Goal: Information Seeking & Learning: Learn about a topic

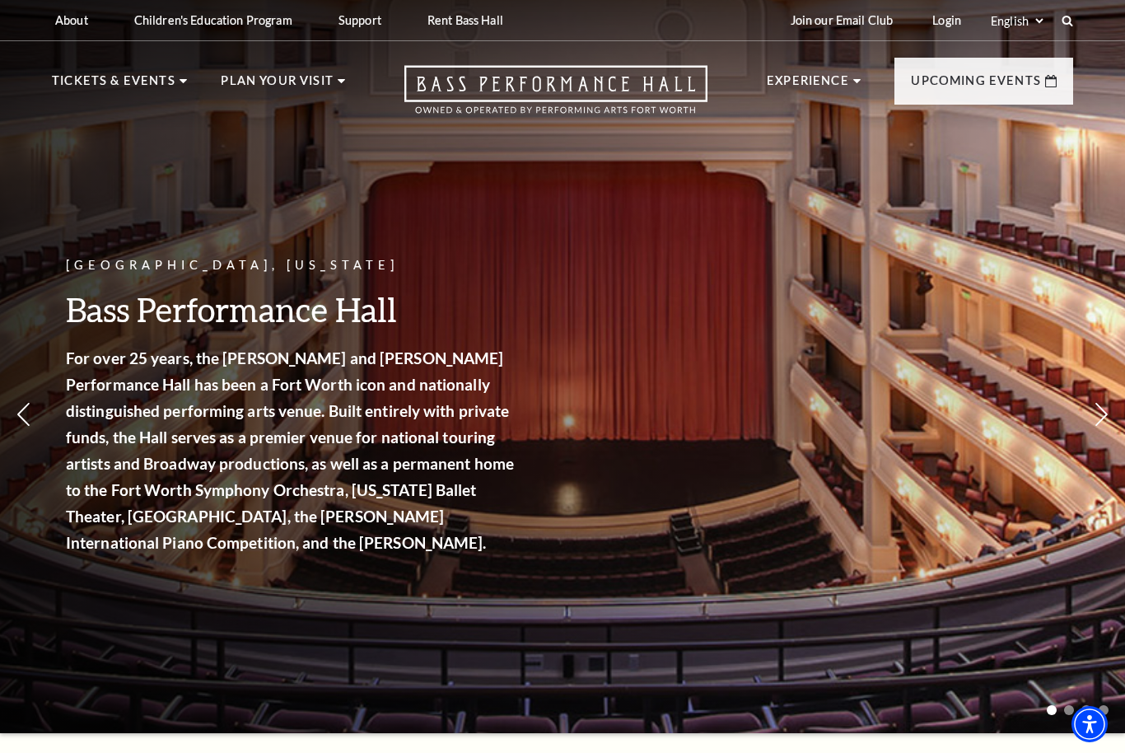
click at [102, 374] on link "Calendar" at bounding box center [102, 381] width 72 height 14
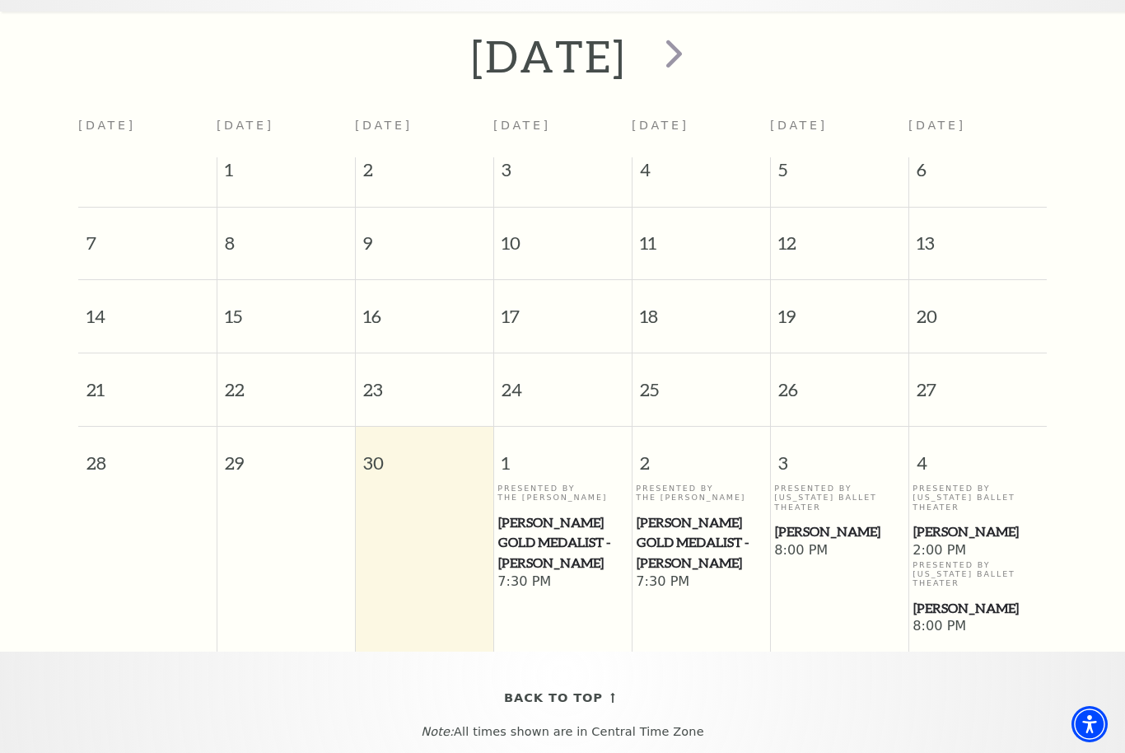
scroll to position [362, 0]
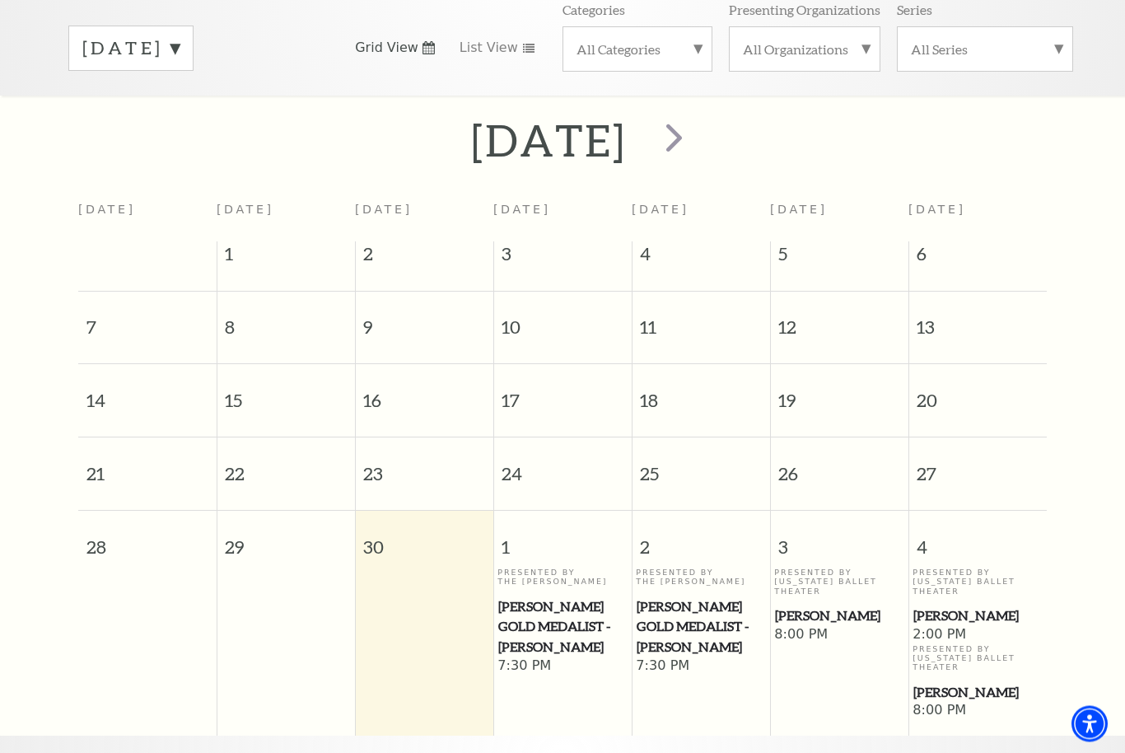
click at [698, 114] on span "next" at bounding box center [674, 137] width 47 height 47
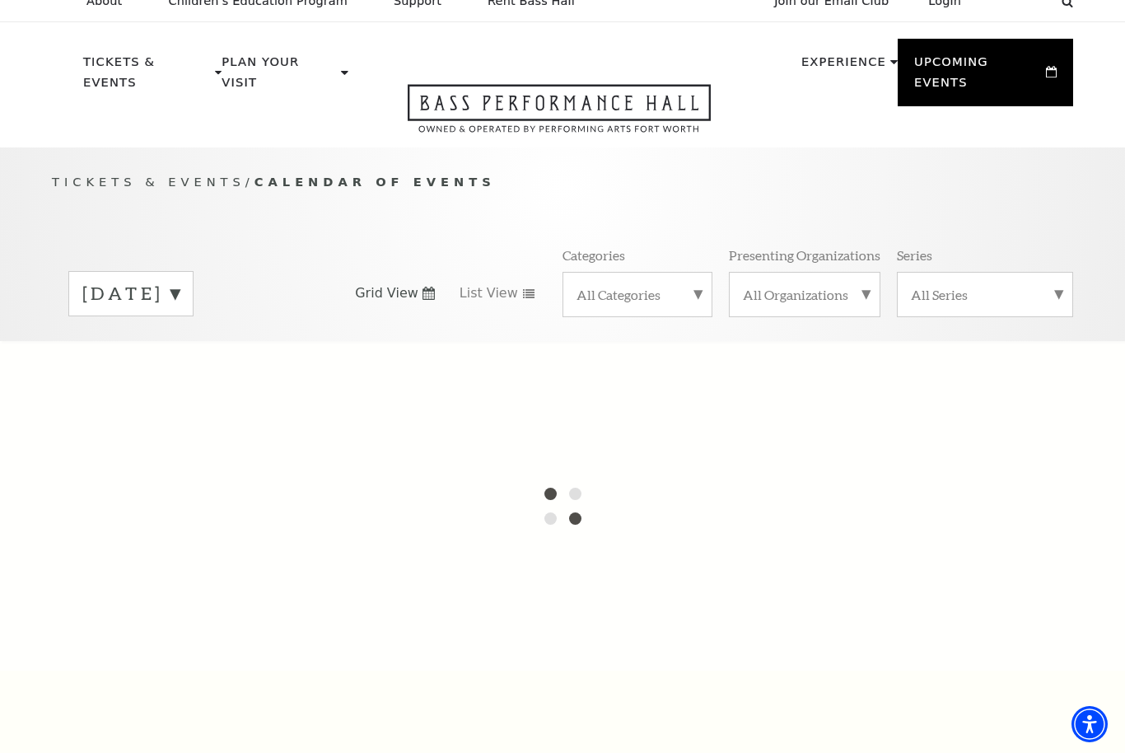
scroll to position [18, 0]
click at [678, 287] on label "All Categories" at bounding box center [638, 295] width 122 height 17
click at [858, 287] on label "All Organizations" at bounding box center [805, 295] width 124 height 17
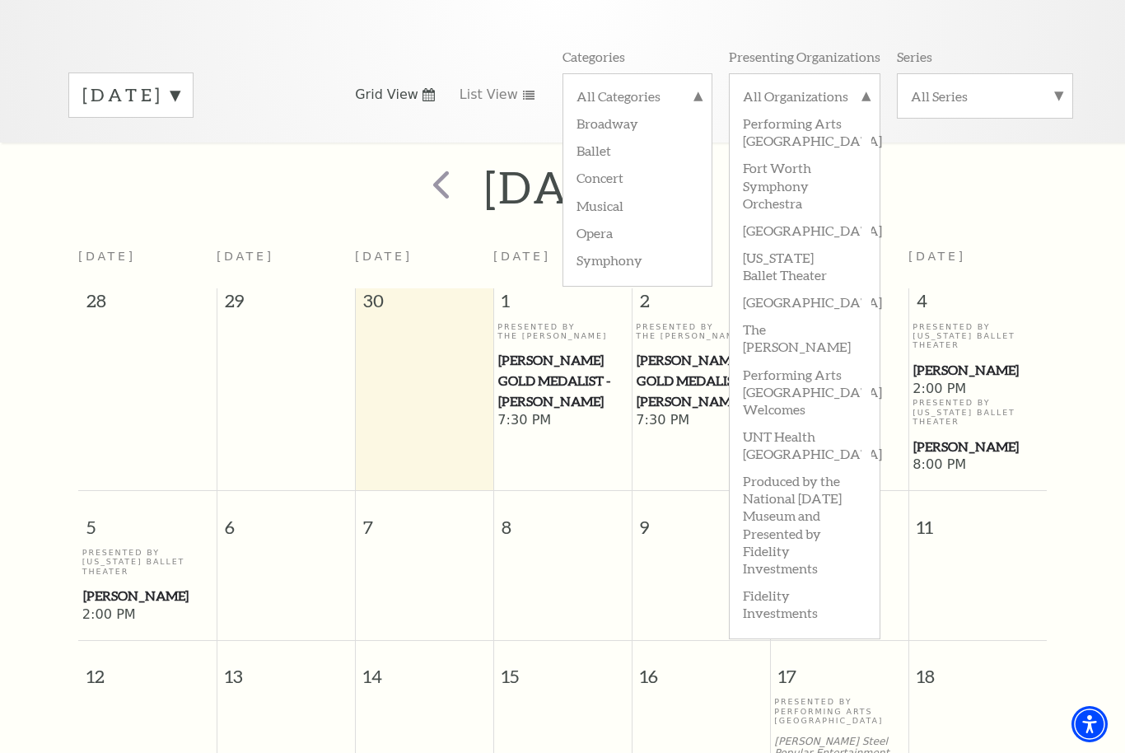
scroll to position [218, 0]
click at [1054, 20] on div "Tickets & Events / Calendar of Events [DATE] Grid View List View Categories All…" at bounding box center [562, 57] width 1054 height 168
click at [54, 47] on div "[DATE] Grid View List View Categories All Categories Broadway Ballet Concert Mu…" at bounding box center [562, 94] width 1021 height 94
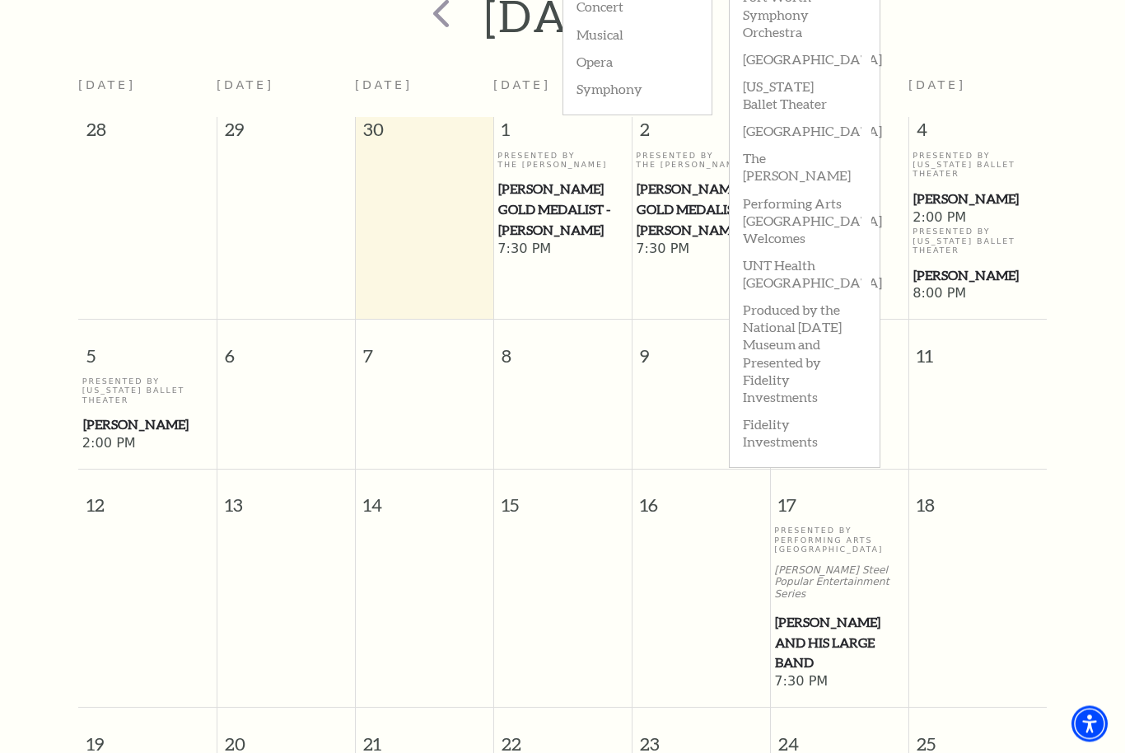
scroll to position [374, 0]
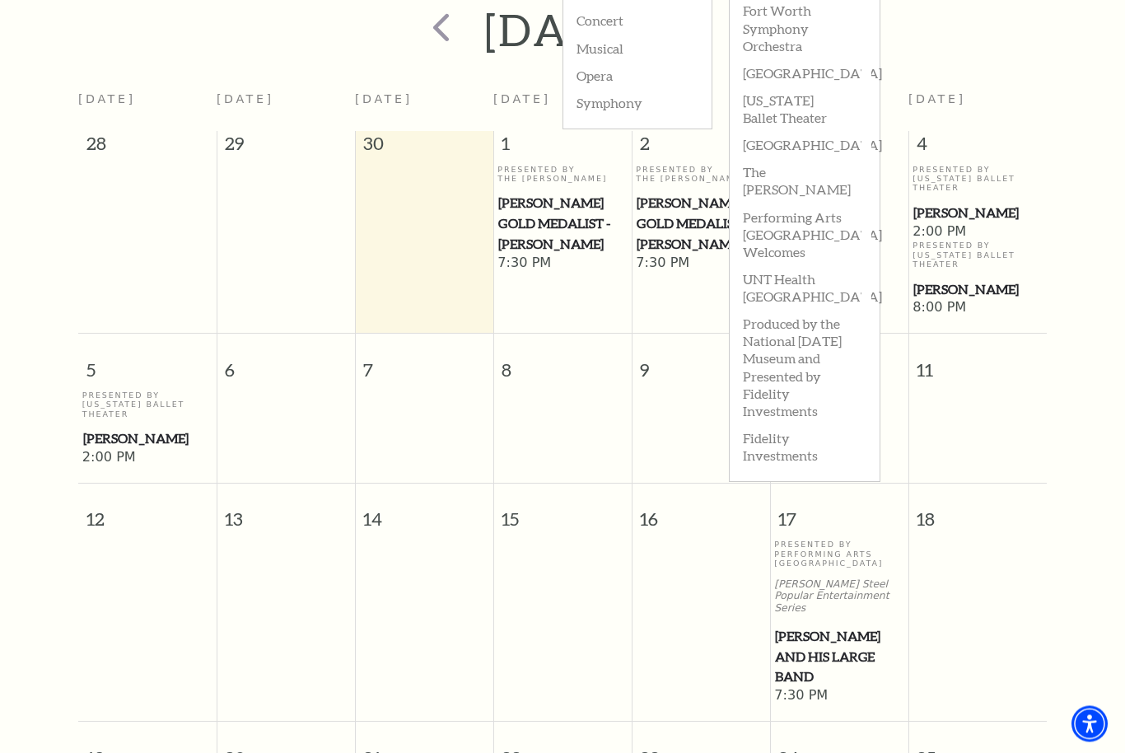
click at [1034, 300] on span "8:00 PM" at bounding box center [978, 309] width 130 height 18
click at [1059, 321] on div "[DATE] [DATE] [DATE] [DATE] [DATE] [DATE] [DATE] [DATE] 28 29 30 1 2 3 4 Presen…" at bounding box center [562, 725] width 1125 height 1446
click at [1075, 10] on div "[DATE]" at bounding box center [562, 31] width 1125 height 58
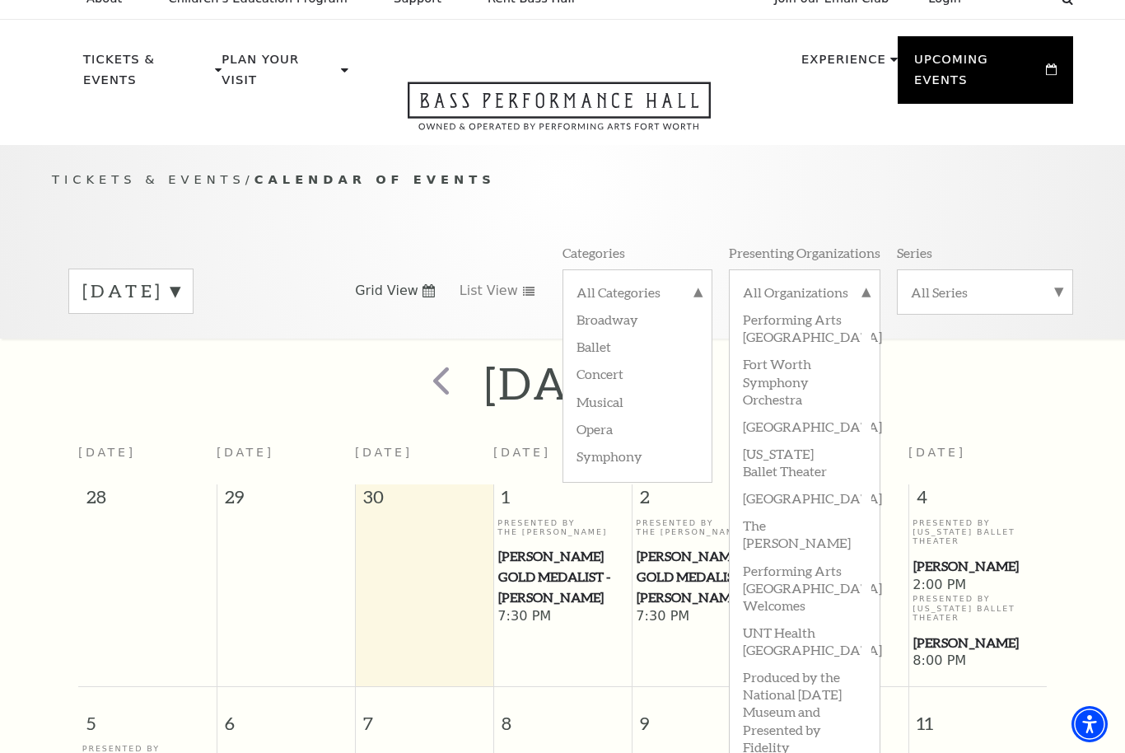
scroll to position [0, 0]
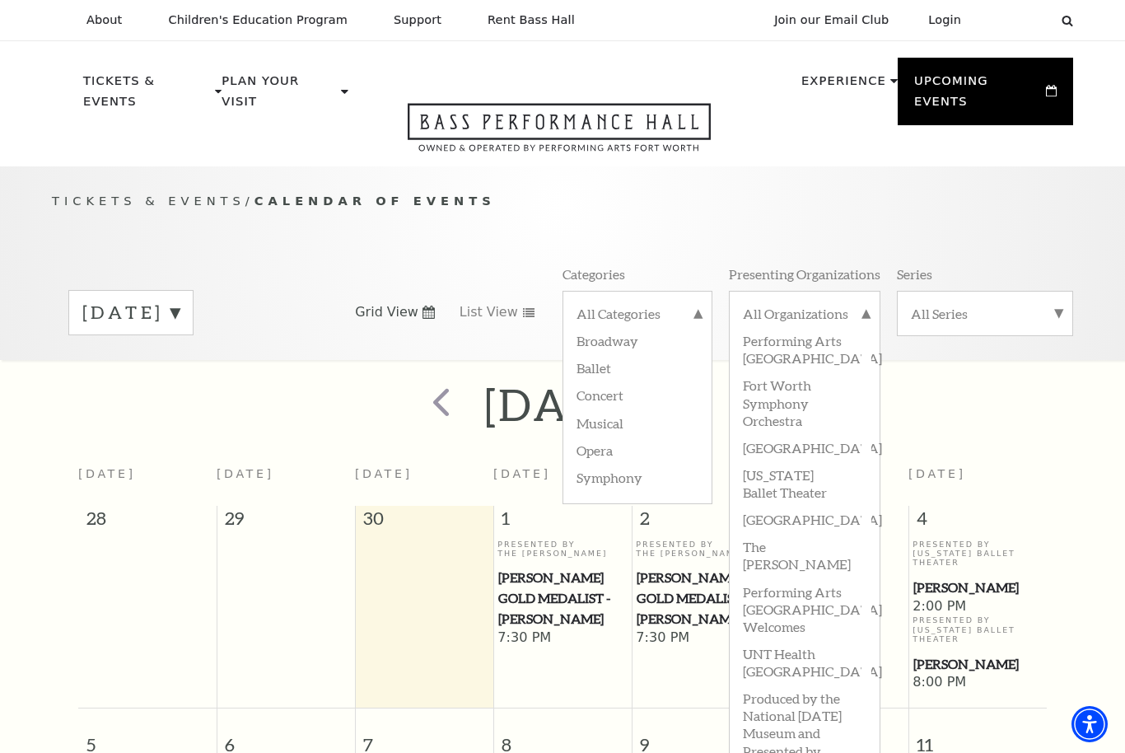
click at [737, 194] on div "Tickets & Events / Calendar of Events [DATE] Grid View List View Categories All…" at bounding box center [562, 275] width 1054 height 168
click at [697, 291] on div "All Categories Broadway Ballet Concert Musical Opera Symphony" at bounding box center [638, 313] width 150 height 44
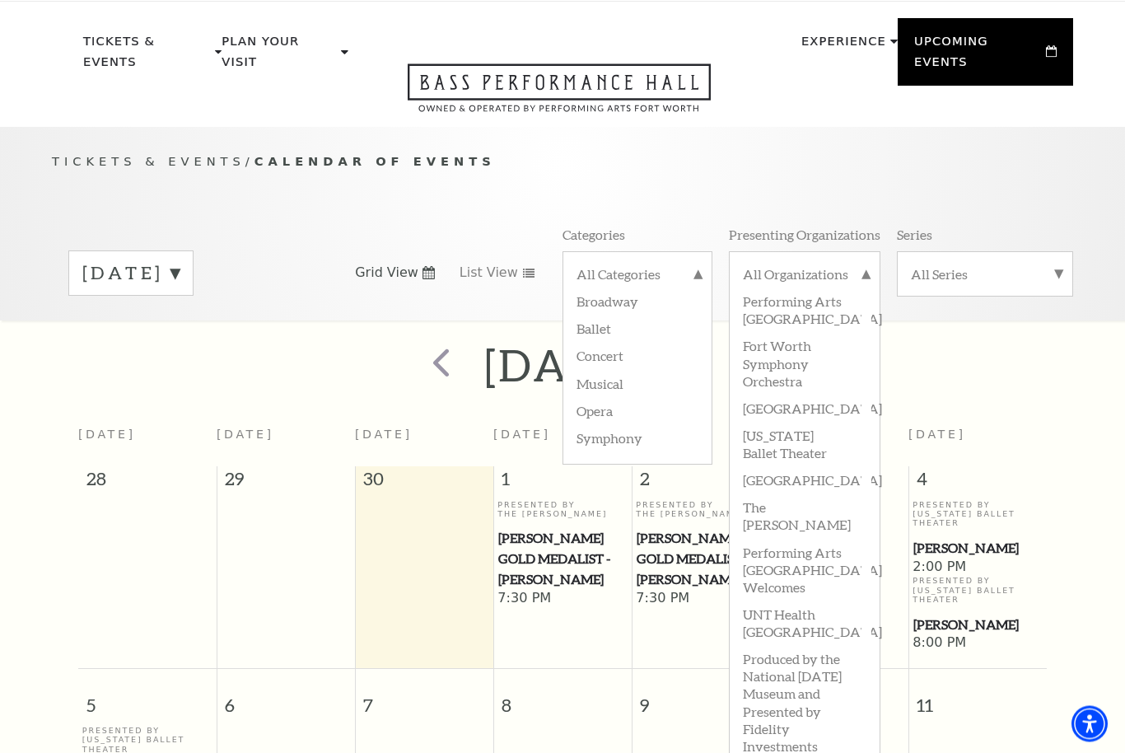
scroll to position [38, 0]
click at [698, 267] on label "All Categories" at bounding box center [638, 277] width 122 height 21
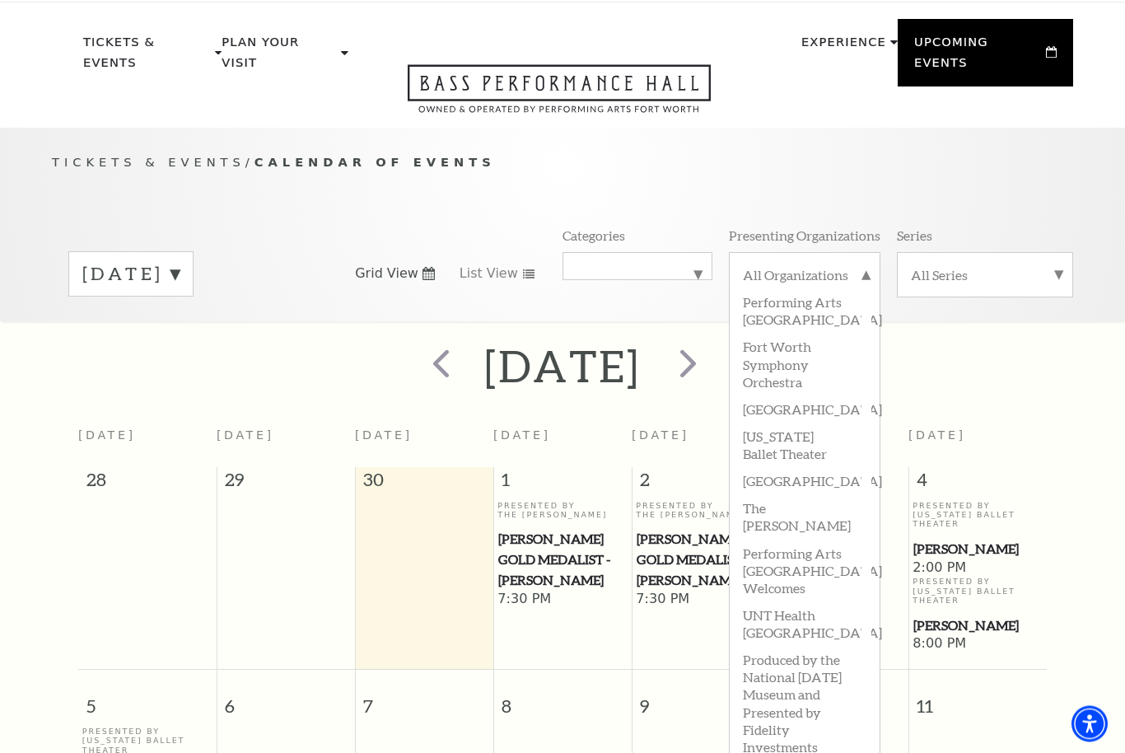
scroll to position [39, 0]
click at [180, 261] on label "[DATE]" at bounding box center [130, 274] width 97 height 26
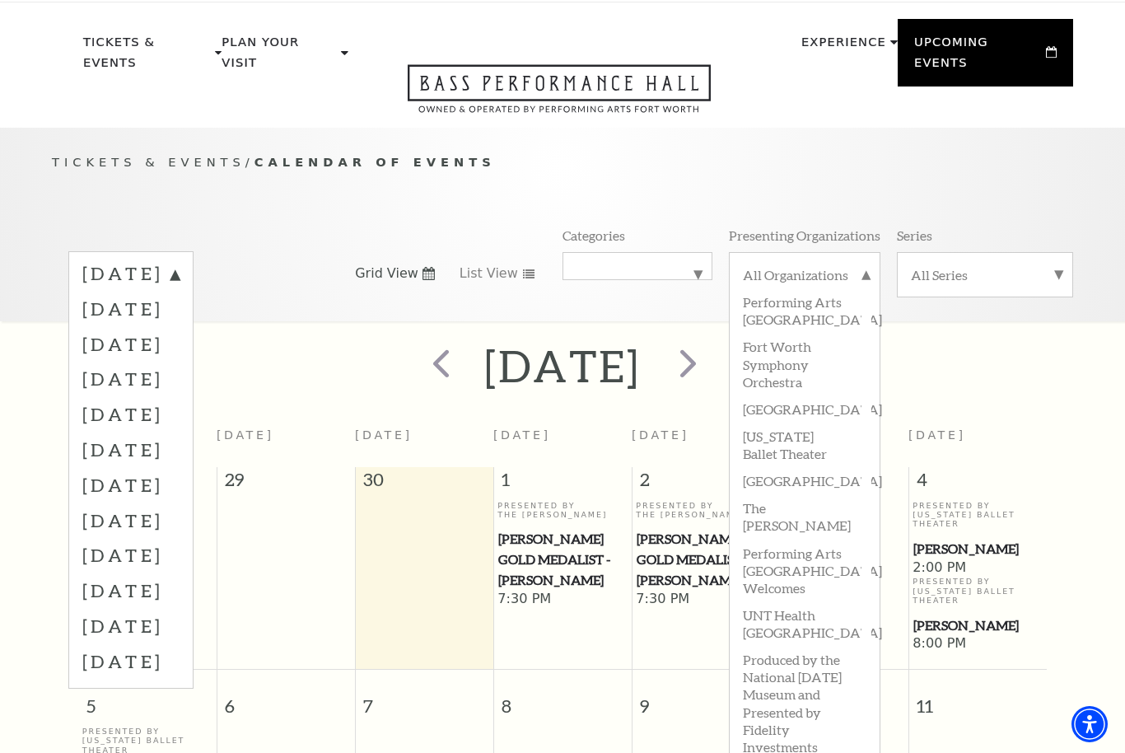
click at [180, 362] on label "[DATE]" at bounding box center [130, 378] width 97 height 35
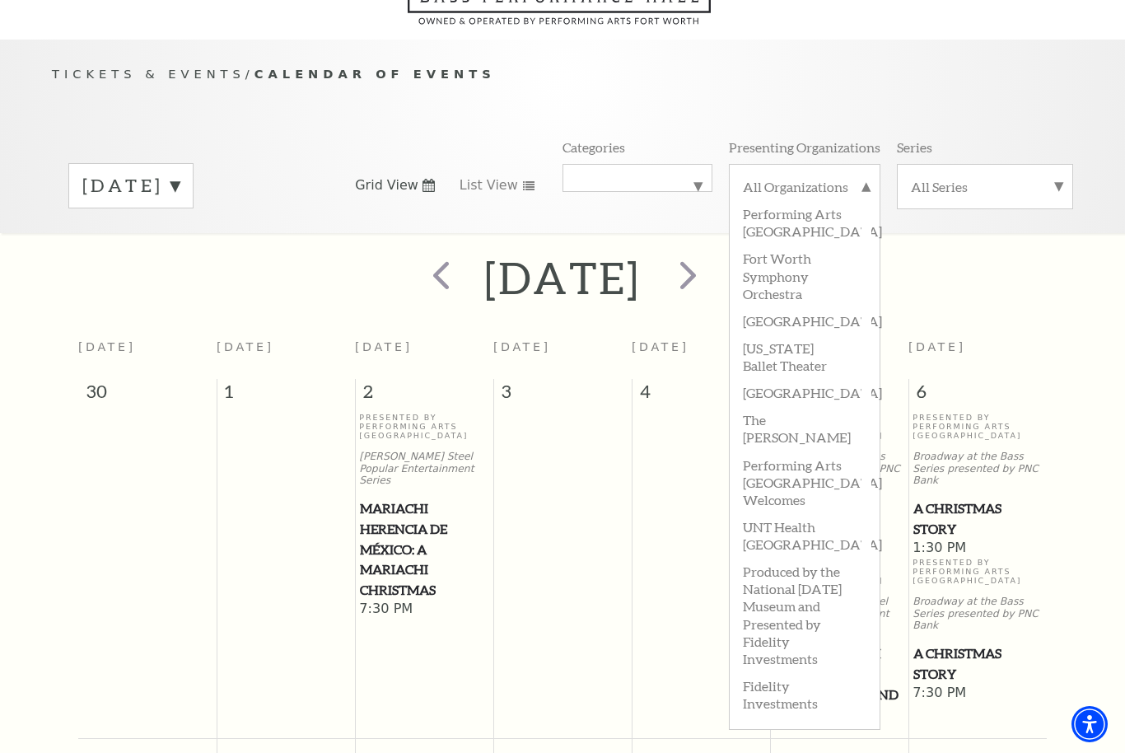
scroll to position [144, 0]
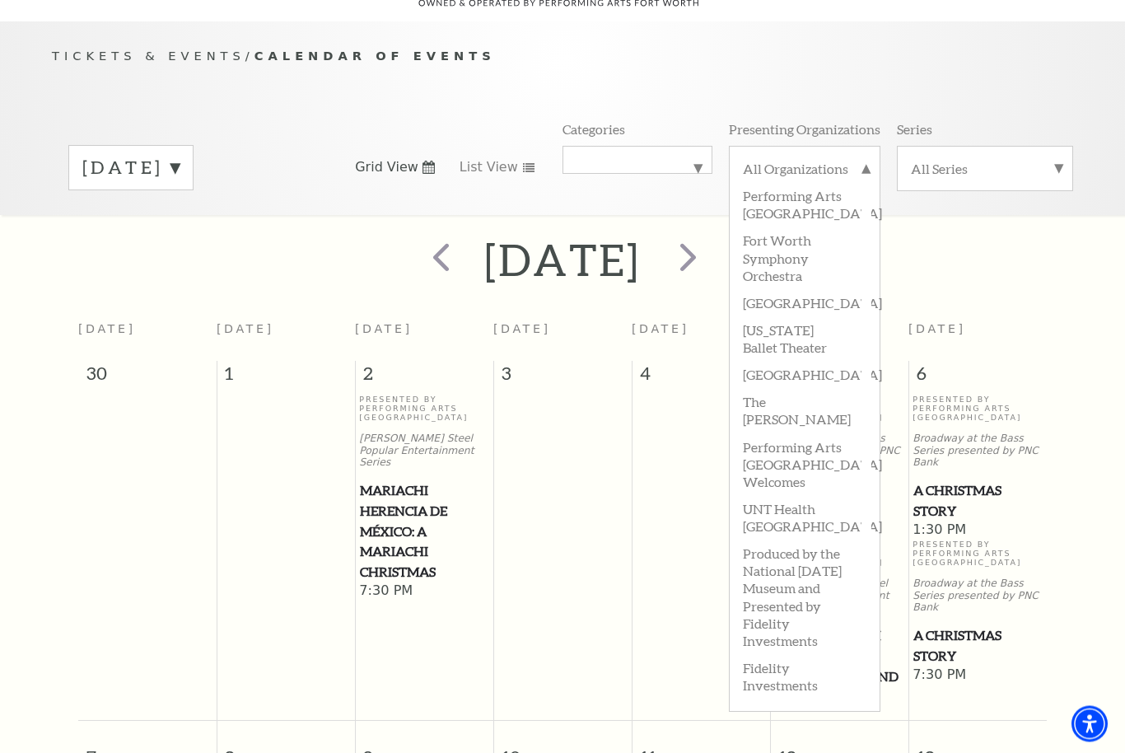
click at [864, 161] on label "All Organizations" at bounding box center [805, 171] width 124 height 21
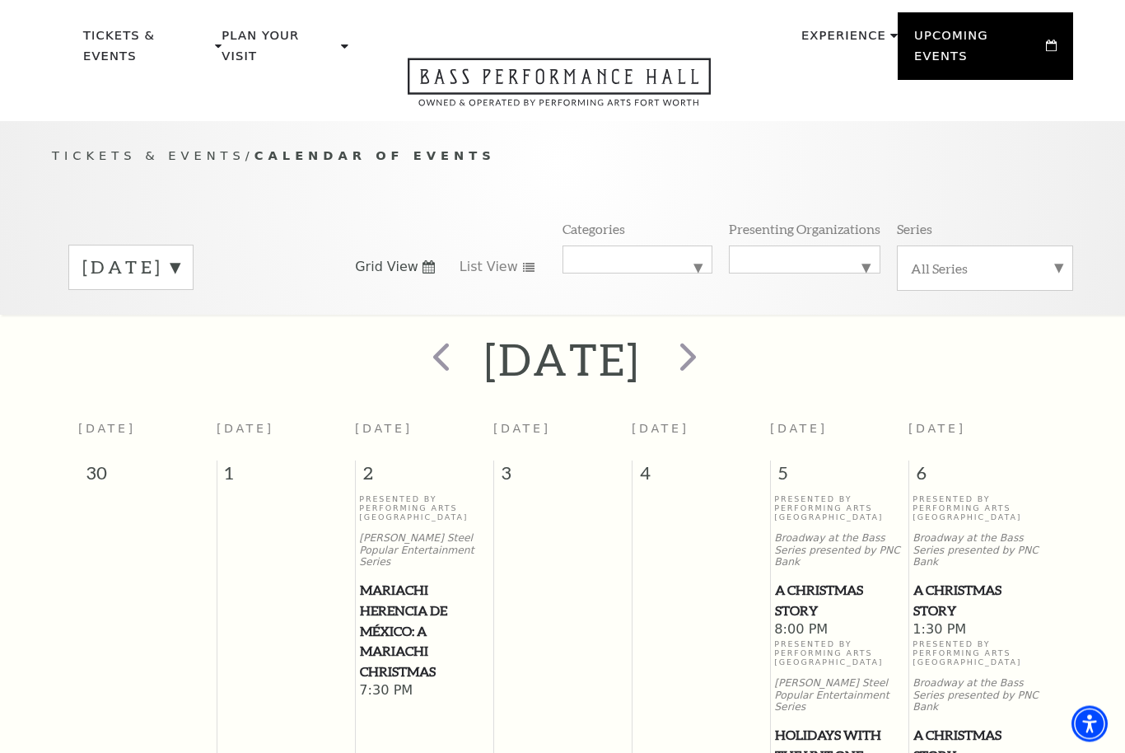
scroll to position [0, 0]
